Goal: Find contact information: Find contact information

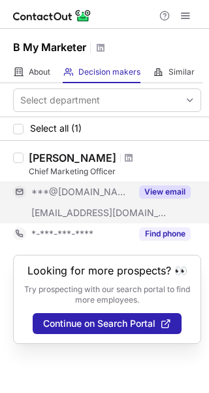
click at [111, 190] on div "***@gmail.com" at bounding box center [81, 192] width 100 height 12
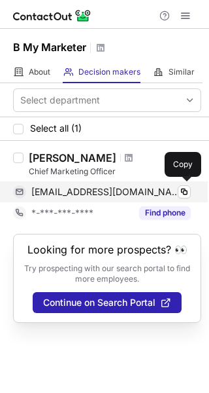
click at [175, 192] on div "shaheryarajillani@gmail.com Verified" at bounding box center [111, 192] width 160 height 12
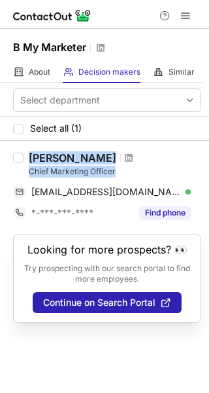
drag, startPoint x: 118, startPoint y: 167, endPoint x: 20, endPoint y: 164, distance: 98.9
click at [20, 164] on div "Shaheryar Ahmed Jillani Chief Marketing Officer shaheryarajillani@gmail.com Ver…" at bounding box center [104, 187] width 209 height 93
copy div "Shaheryar Ahmed Jillani Chief Marketing Officer"
click at [133, 156] on span at bounding box center [129, 157] width 8 height 10
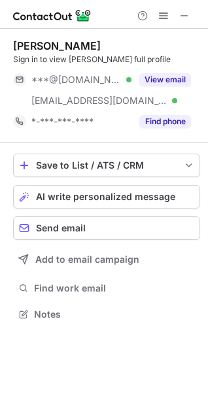
scroll to position [306, 208]
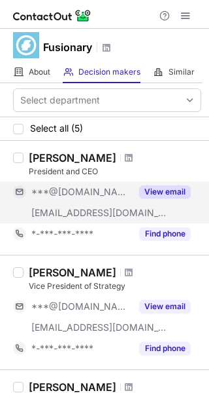
click at [122, 195] on div "***@gmail.com" at bounding box center [81, 192] width 100 height 12
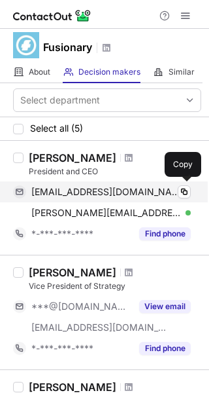
click at [122, 196] on span "skasgorgis@gmail.com" at bounding box center [106, 192] width 150 height 12
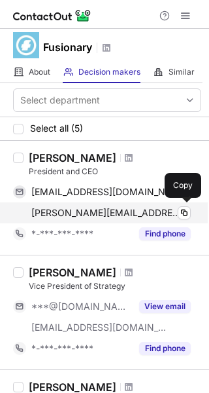
click at [122, 218] on div "sam@fusionary.com Verified" at bounding box center [111, 213] width 160 height 12
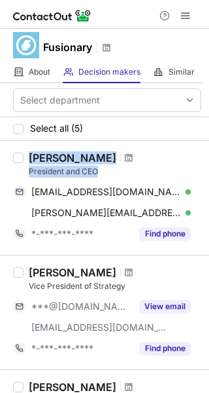
drag, startPoint x: 109, startPoint y: 171, endPoint x: 12, endPoint y: 164, distance: 97.1
click at [12, 164] on div "Sam Kasgorgis President and CEO skasgorgis@gmail.com Verified Copy sam@fusionar…" at bounding box center [104, 198] width 209 height 114
copy div "Sam Kasgorgis President and CEO"
click at [125, 156] on span at bounding box center [129, 157] width 8 height 10
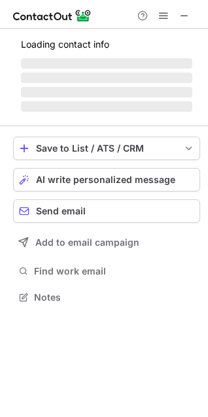
scroll to position [289, 208]
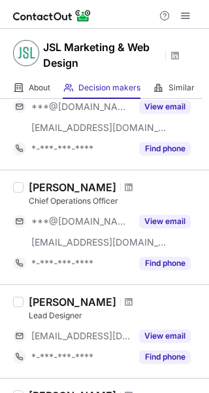
scroll to position [203, 0]
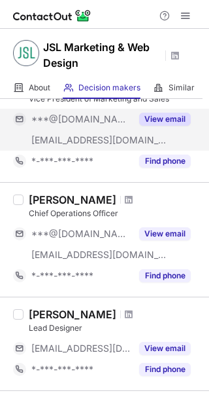
click at [107, 130] on div "***@jsl.marketing" at bounding box center [72, 140] width 118 height 21
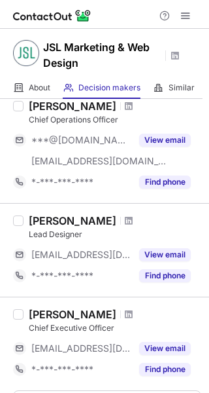
scroll to position [355, 0]
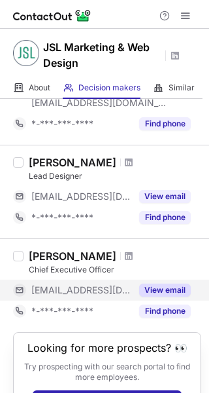
click at [109, 284] on div "***@jsl.marketing" at bounding box center [81, 290] width 100 height 12
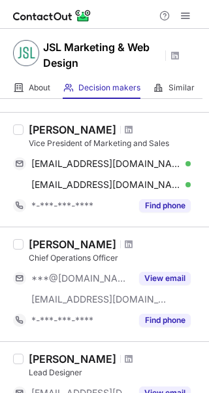
scroll to position [125, 0]
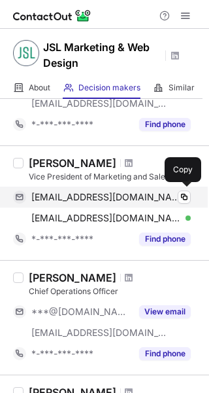
click at [161, 191] on div "colingmosier@gmail.com Verified" at bounding box center [111, 197] width 160 height 12
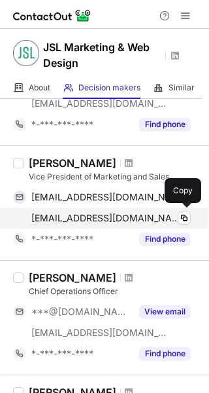
click at [162, 211] on div "colin@jsl.marketing Verified Copy" at bounding box center [102, 217] width 178 height 21
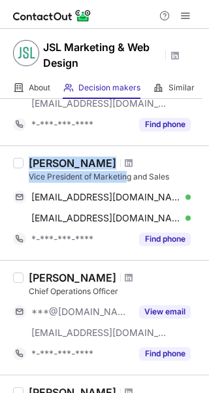
drag, startPoint x: 128, startPoint y: 180, endPoint x: 32, endPoint y: 159, distance: 98.4
click at [32, 159] on div "Colin Mosier Vice President of Marketing and Sales" at bounding box center [115, 169] width 173 height 26
copy div "Colin Mosier Vice President of Marketin"
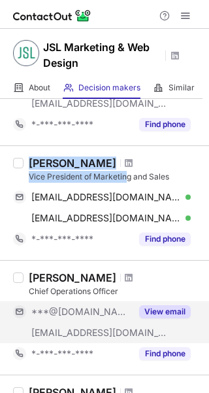
scroll to position [393, 0]
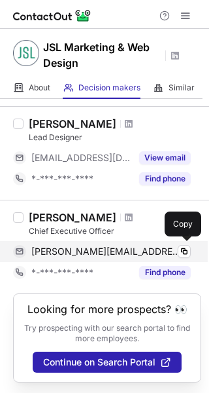
click at [145, 245] on div "james@jsl.marketing Verified Copy" at bounding box center [102, 251] width 178 height 21
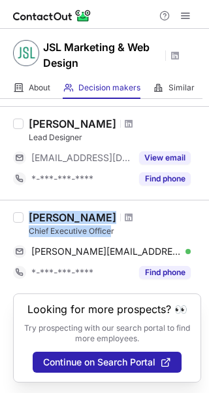
drag, startPoint x: 109, startPoint y: 232, endPoint x: 54, endPoint y: 226, distance: 55.9
click at [24, 213] on div "James L Chief Executive Officer james@jsl.marketing Verified Copy *-***-***-***…" at bounding box center [113, 247] width 178 height 72
drag, startPoint x: 129, startPoint y: 230, endPoint x: 23, endPoint y: 224, distance: 106.1
click at [23, 224] on div "James L Chief Executive Officer james@jsl.marketing Verified Copy *-***-***-***…" at bounding box center [104, 247] width 209 height 94
copy div "James L Chief Executive Officer"
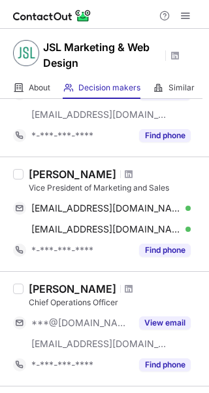
scroll to position [0, 0]
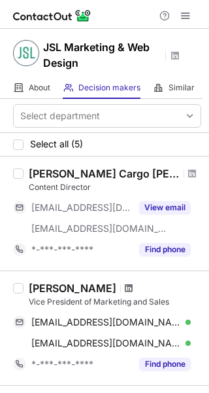
click at [125, 289] on span at bounding box center [129, 288] width 8 height 10
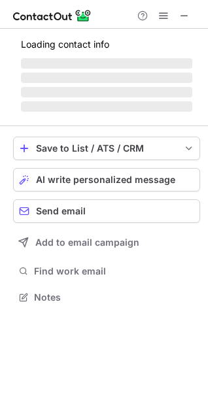
scroll to position [289, 208]
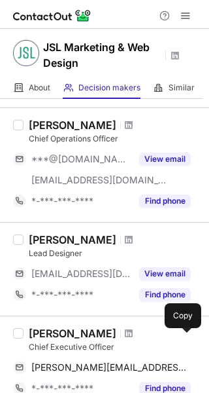
scroll to position [393, 0]
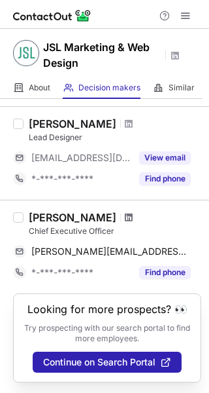
click at [125, 219] on span at bounding box center [129, 217] width 8 height 10
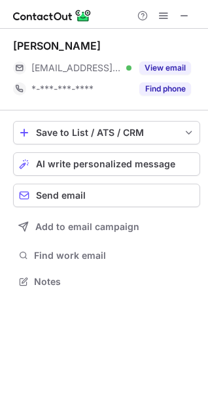
scroll to position [273, 208]
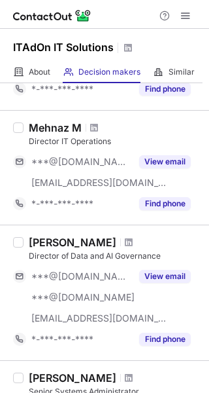
scroll to position [158, 0]
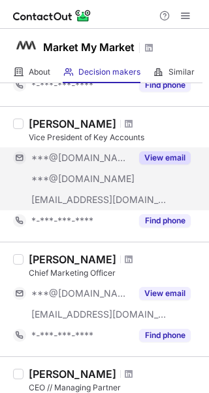
scroll to position [154, 0]
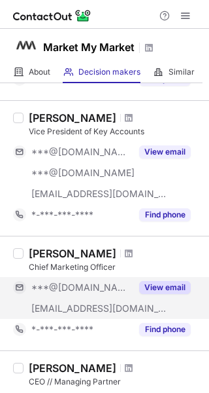
click at [101, 289] on span "***@[DOMAIN_NAME]" at bounding box center [81, 287] width 100 height 12
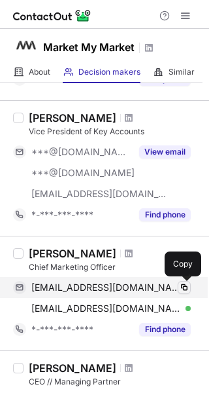
click at [187, 287] on span at bounding box center [184, 287] width 10 height 10
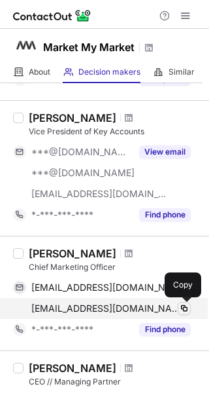
click at [181, 307] on span at bounding box center [184, 308] width 10 height 10
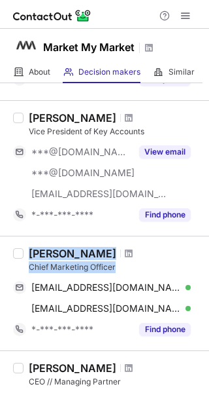
drag, startPoint x: 118, startPoint y: 262, endPoint x: 27, endPoint y: 254, distance: 90.6
click at [27, 254] on div "[PERSON_NAME] Chief Marketing Officer [EMAIL_ADDRESS][DOMAIN_NAME] Verified Cop…" at bounding box center [113, 293] width 178 height 93
copy div "[PERSON_NAME] Chief Marketing Officer"
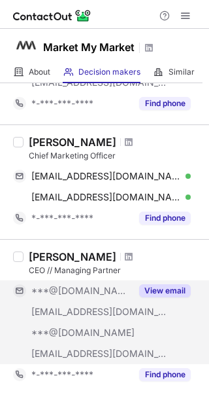
click at [97, 291] on span "***@[DOMAIN_NAME]" at bounding box center [81, 291] width 100 height 12
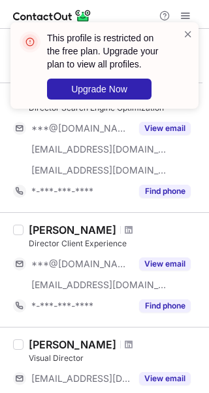
scroll to position [608, 0]
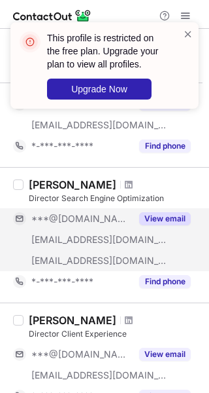
click at [121, 221] on div "***@[DOMAIN_NAME]" at bounding box center [81, 219] width 100 height 12
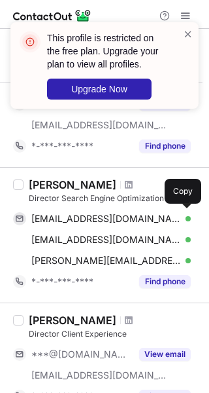
click at [157, 217] on div "[EMAIL_ADDRESS][DOMAIN_NAME] Verified" at bounding box center [111, 219] width 160 height 12
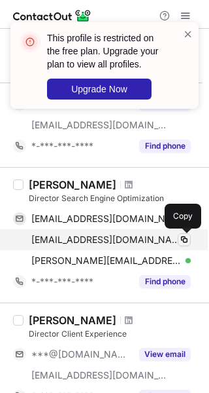
click at [180, 241] on span at bounding box center [184, 239] width 10 height 10
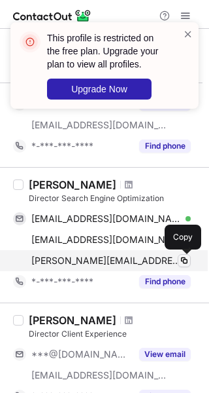
click at [183, 256] on span at bounding box center [184, 260] width 10 height 10
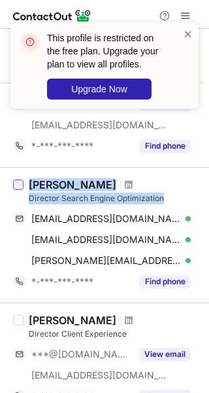
drag, startPoint x: 164, startPoint y: 197, endPoint x: 19, endPoint y: 187, distance: 144.9
click at [19, 187] on div "[PERSON_NAME] Director Search Engine Optimization [EMAIL_ADDRESS][DOMAIN_NAME] …" at bounding box center [104, 234] width 209 height 135
copy div "[PERSON_NAME] Director Search Engine Optimization"
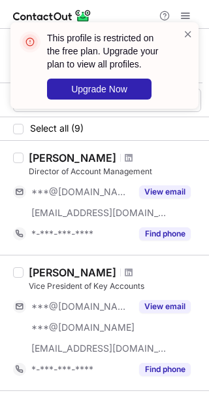
scroll to position [169, 0]
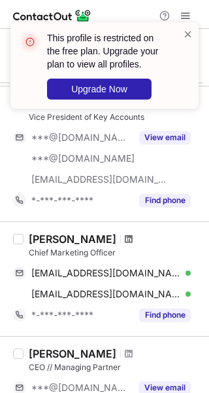
click at [125, 237] on span at bounding box center [129, 239] width 8 height 10
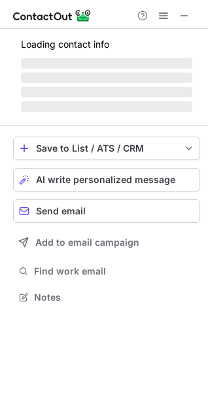
scroll to position [289, 208]
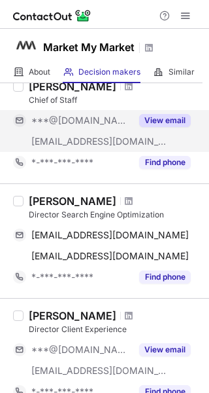
scroll to position [602, 0]
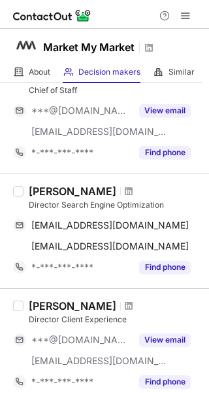
click at [120, 194] on div at bounding box center [129, 191] width 18 height 8
click at [125, 188] on span at bounding box center [129, 191] width 8 height 10
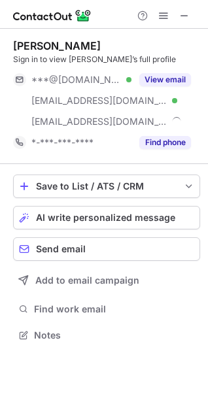
scroll to position [326, 208]
